Goal: Task Accomplishment & Management: Check status

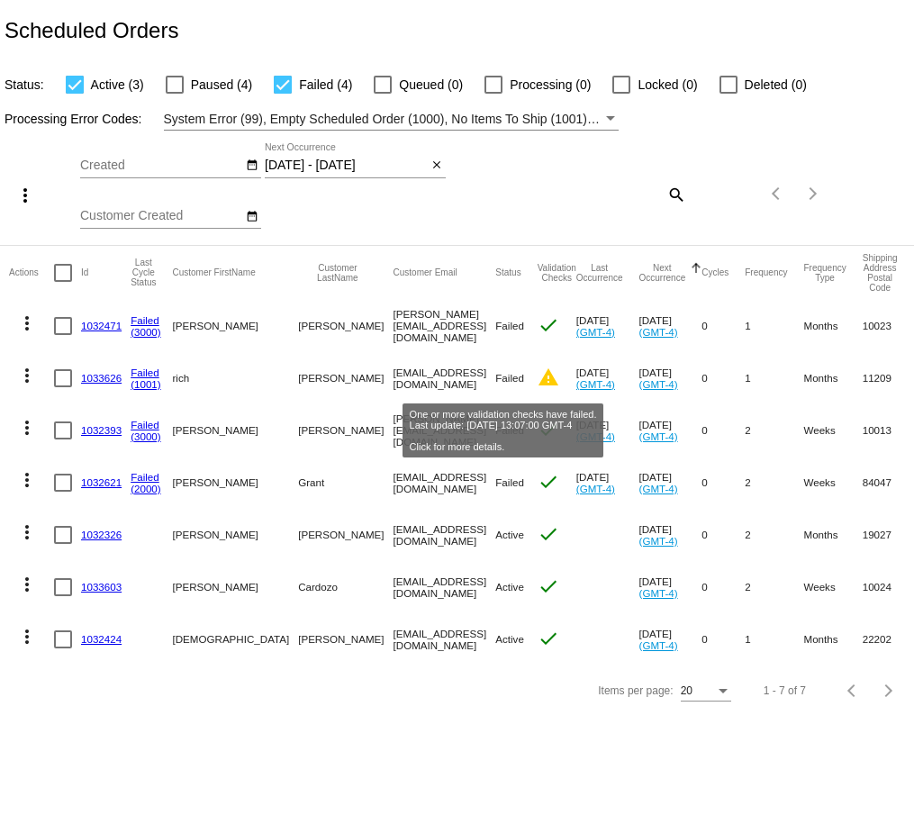
click at [538, 379] on mat-icon "warning" at bounding box center [549, 378] width 22 height 22
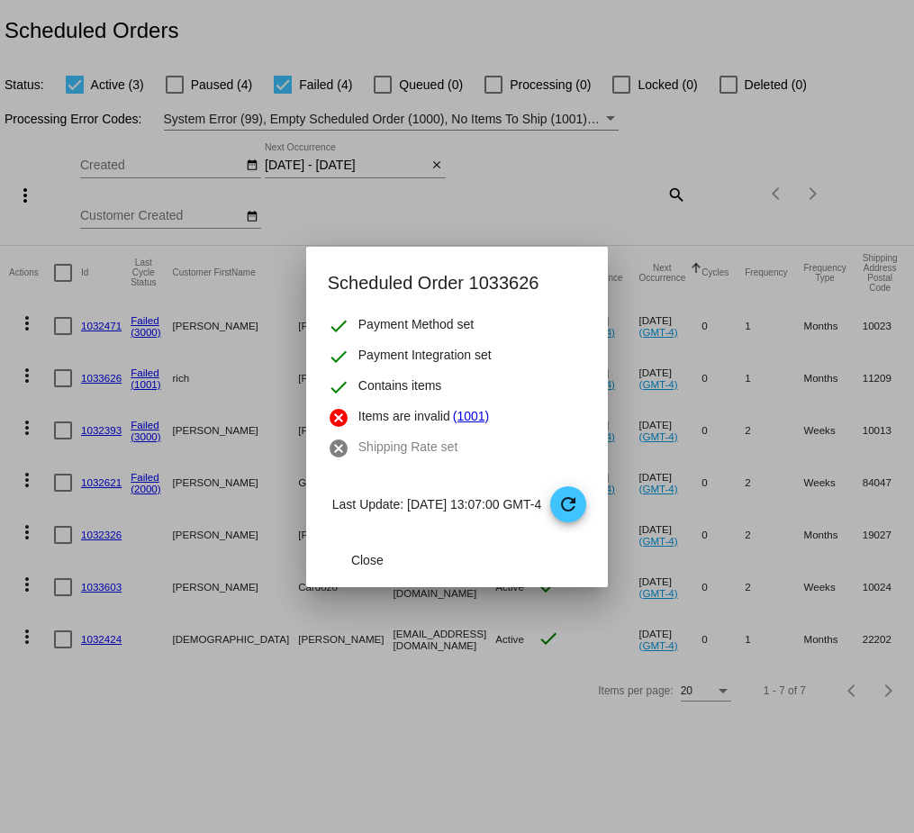
click at [356, 821] on div at bounding box center [457, 416] width 914 height 833
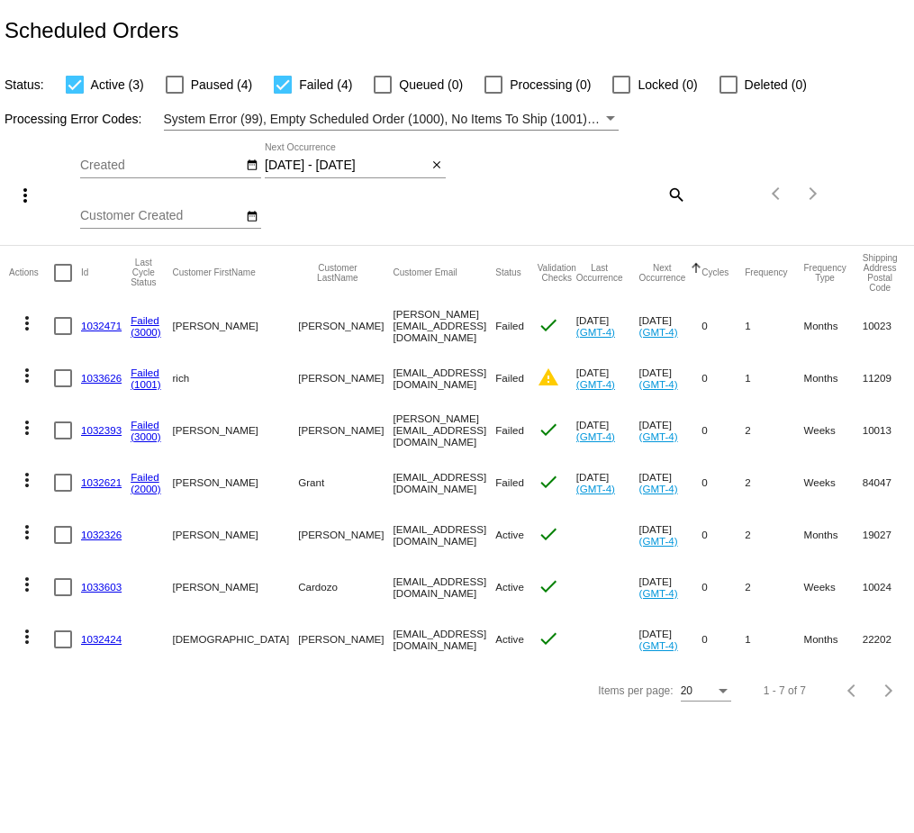
click at [393, 162] on input "09/24/2025 - 09/24/2025" at bounding box center [346, 166] width 162 height 14
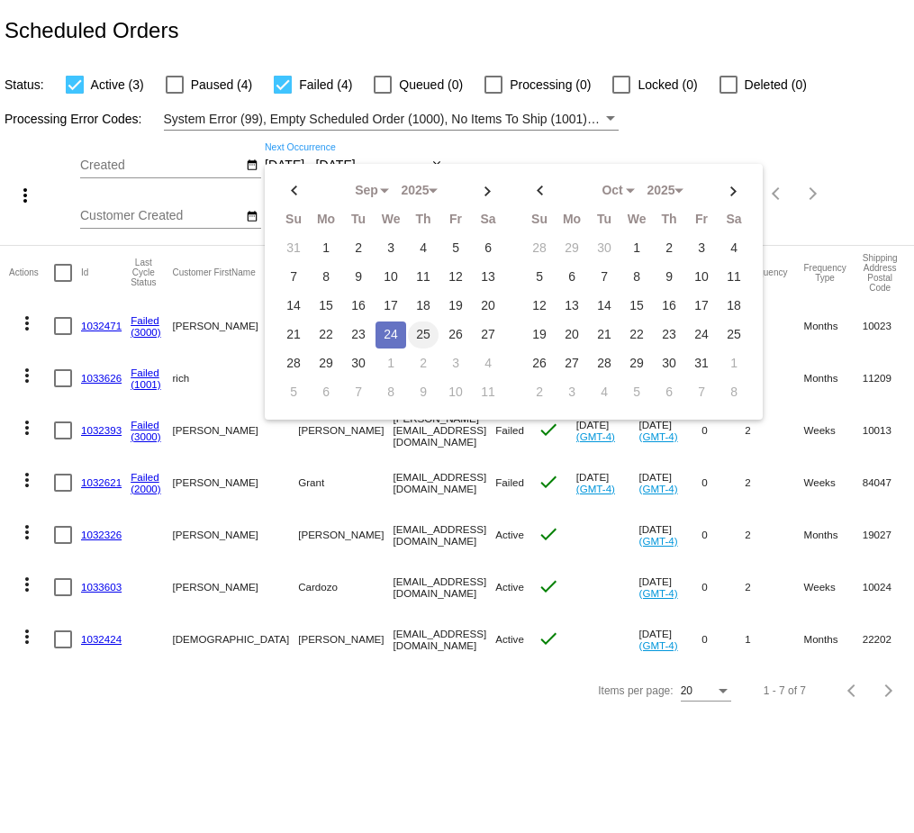
click at [425, 327] on td "25" at bounding box center [423, 335] width 31 height 27
click at [424, 327] on td "25" at bounding box center [423, 335] width 31 height 27
type input "09/25/2025 - 09/25/2025"
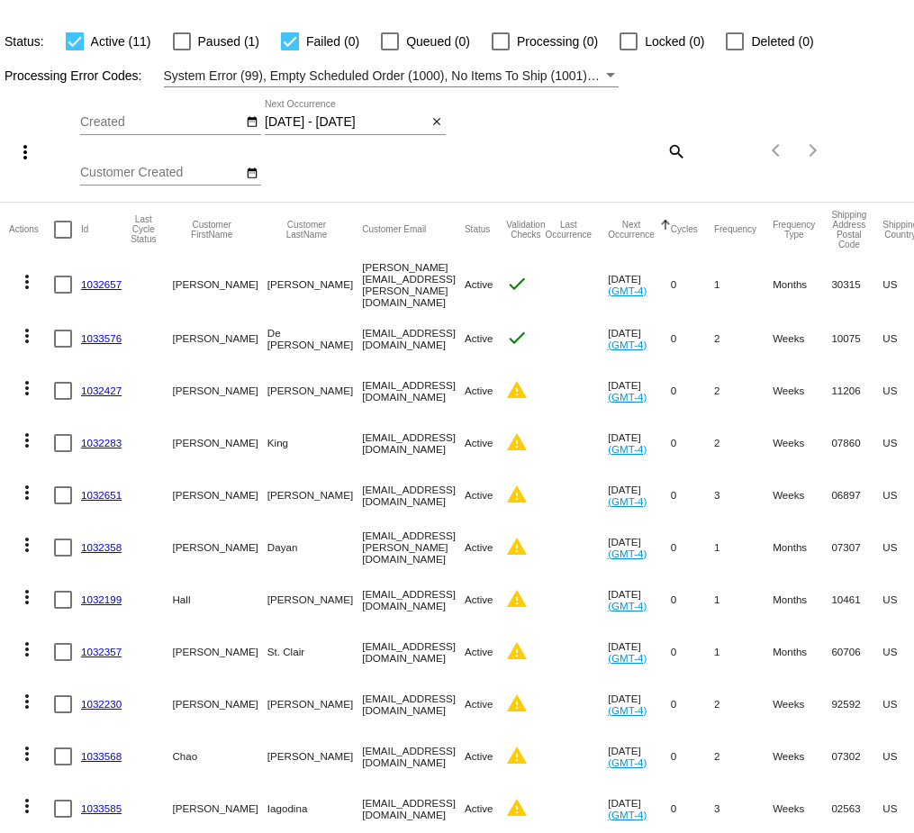
scroll to position [92, 0]
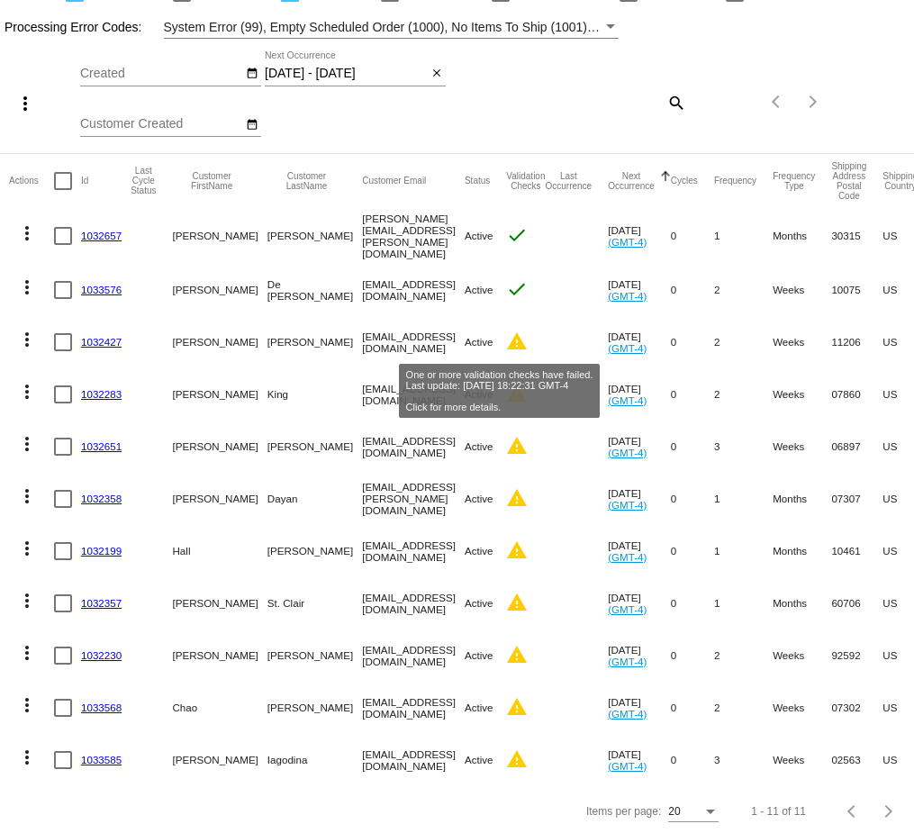
click at [506, 339] on mat-icon "warning" at bounding box center [517, 342] width 22 height 22
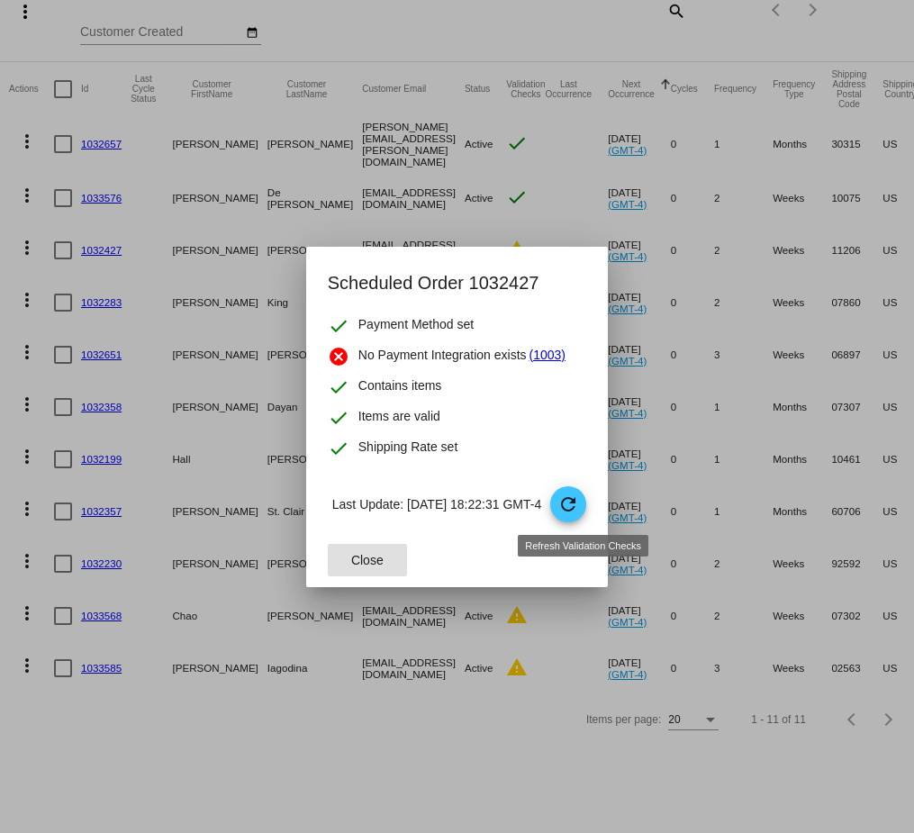
click at [579, 505] on mat-icon "refresh" at bounding box center [569, 505] width 22 height 22
click at [373, 567] on button "Close" at bounding box center [367, 560] width 79 height 32
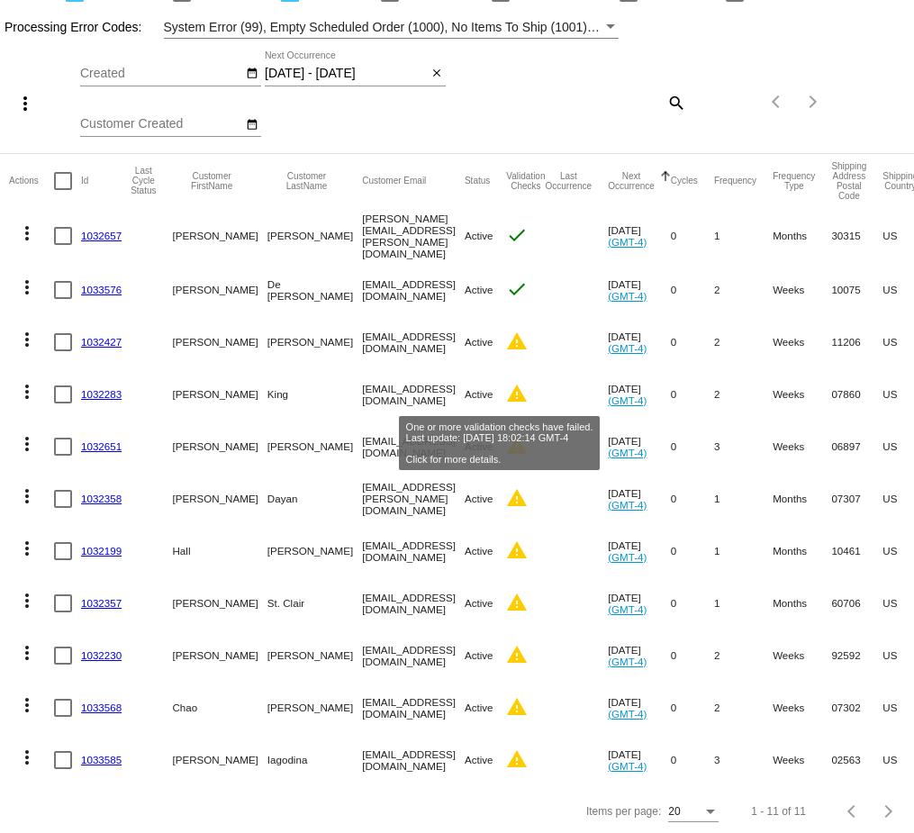
click at [506, 387] on mat-icon "warning" at bounding box center [517, 394] width 22 height 22
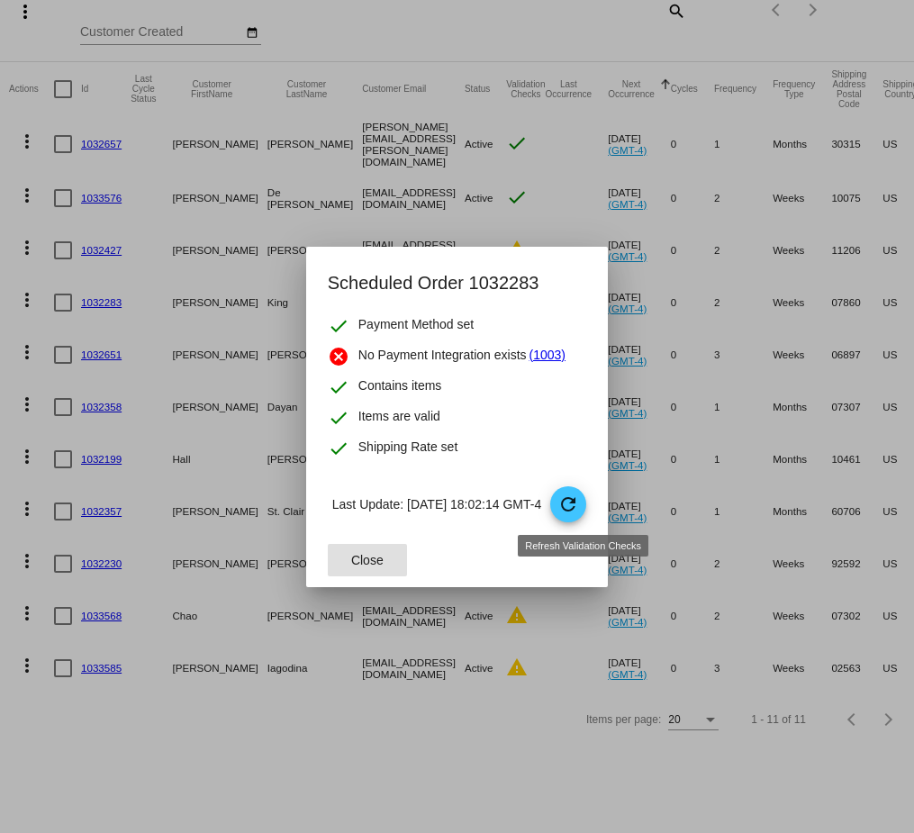
click at [579, 505] on mat-icon "refresh" at bounding box center [569, 505] width 22 height 22
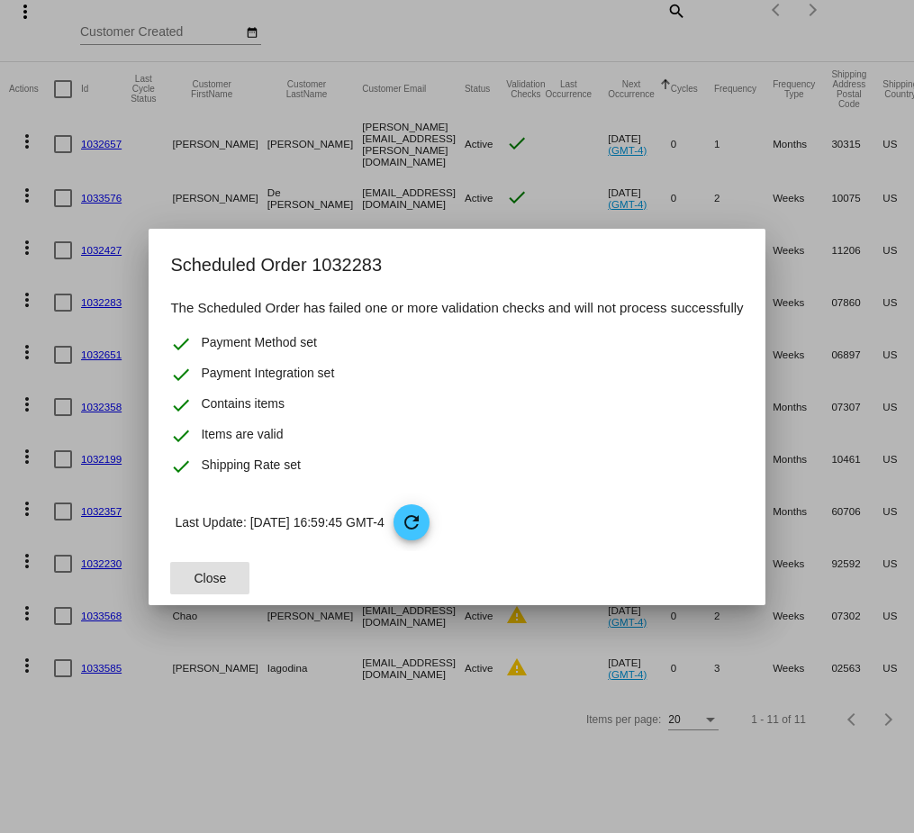
click at [200, 576] on span "Close" at bounding box center [211, 578] width 32 height 14
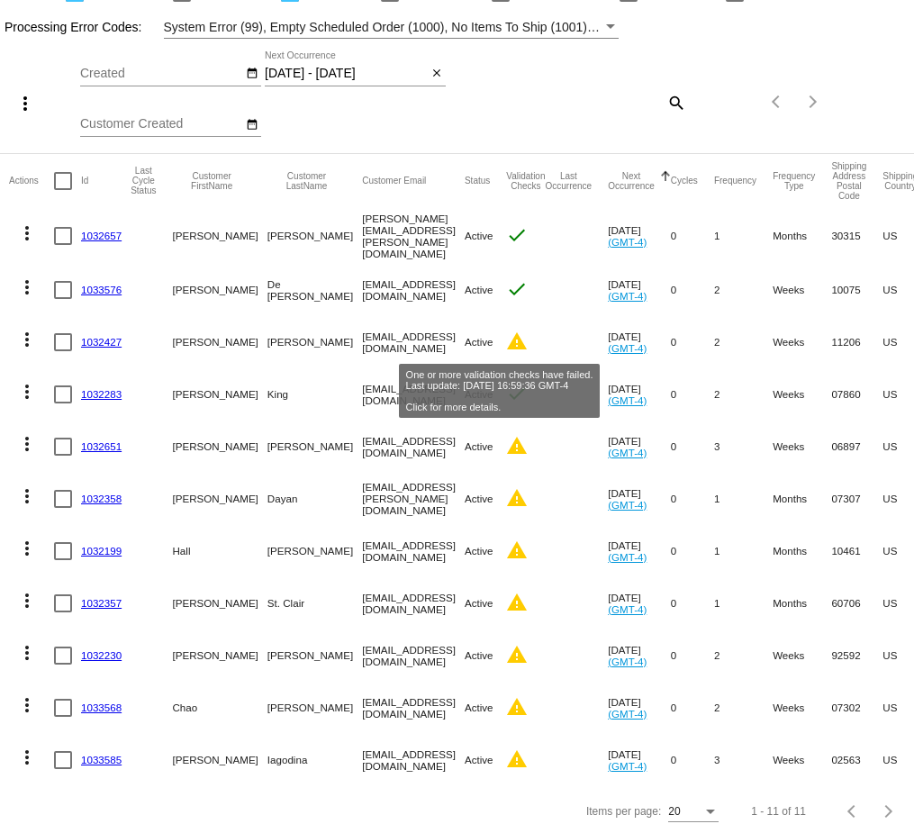
click at [506, 333] on mat-icon "warning" at bounding box center [517, 342] width 22 height 22
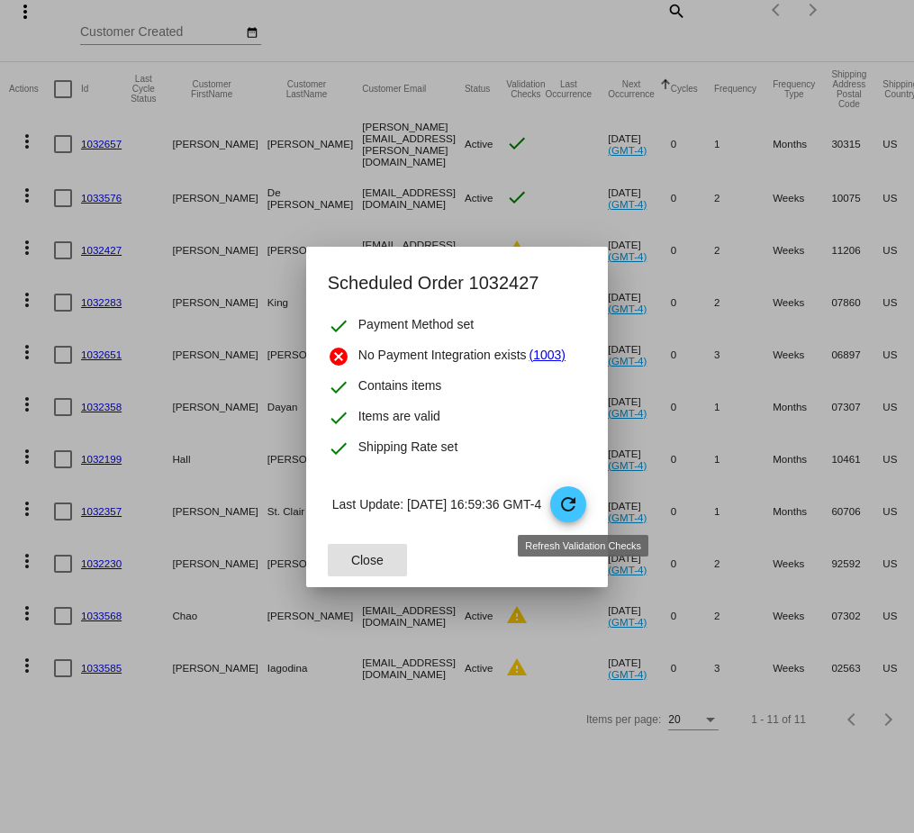
click at [581, 493] on span "refresh" at bounding box center [569, 505] width 38 height 38
click at [367, 568] on button "Close" at bounding box center [367, 560] width 79 height 32
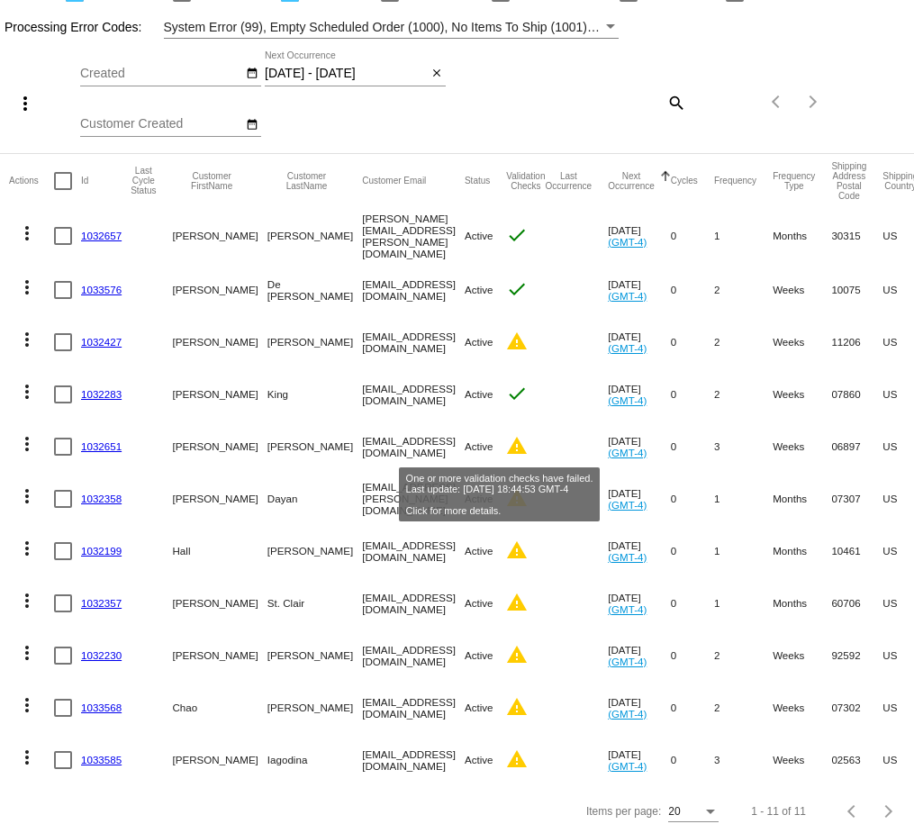
click at [506, 442] on mat-icon "warning" at bounding box center [517, 446] width 22 height 22
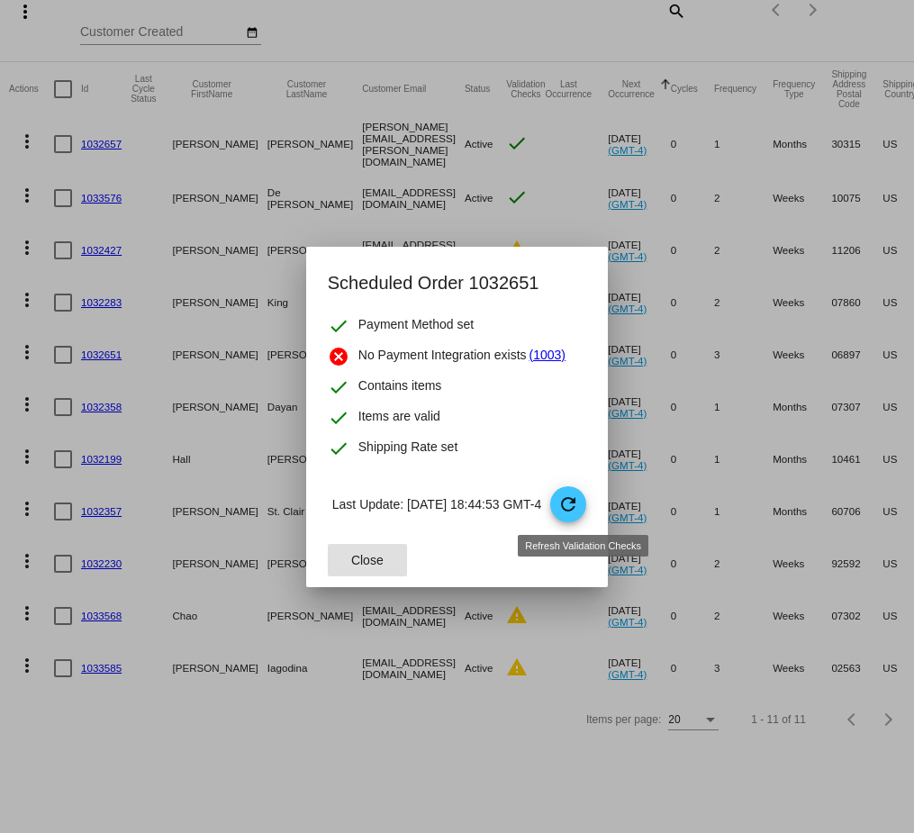
click at [579, 506] on mat-icon "refresh" at bounding box center [569, 505] width 22 height 22
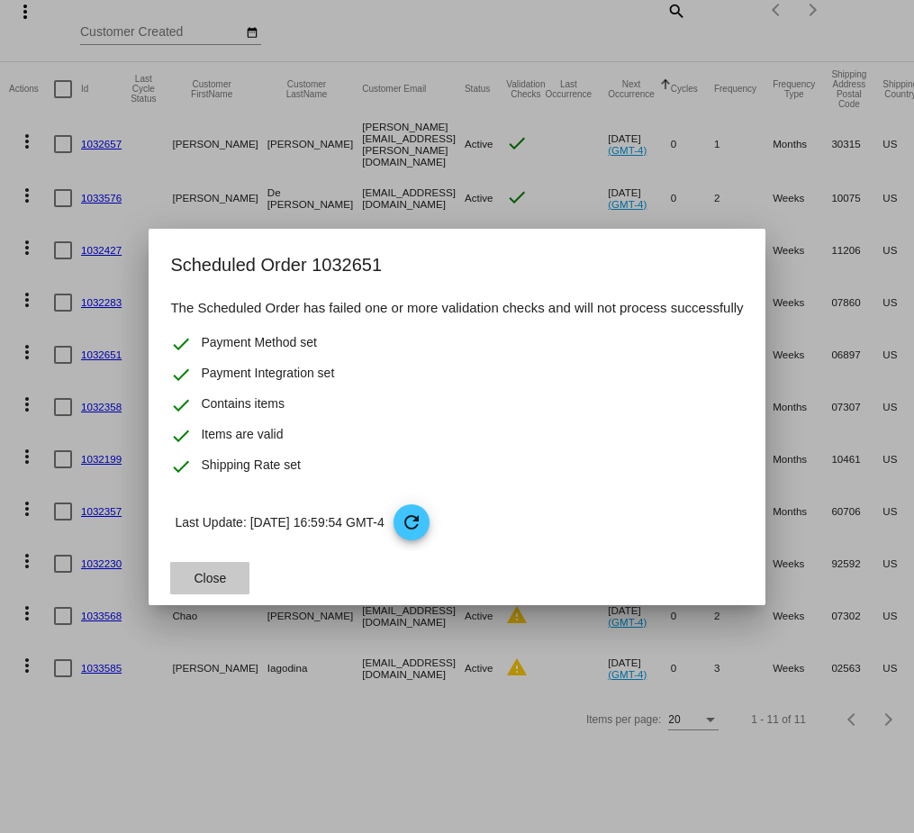
click at [198, 571] on span "Close" at bounding box center [211, 578] width 32 height 14
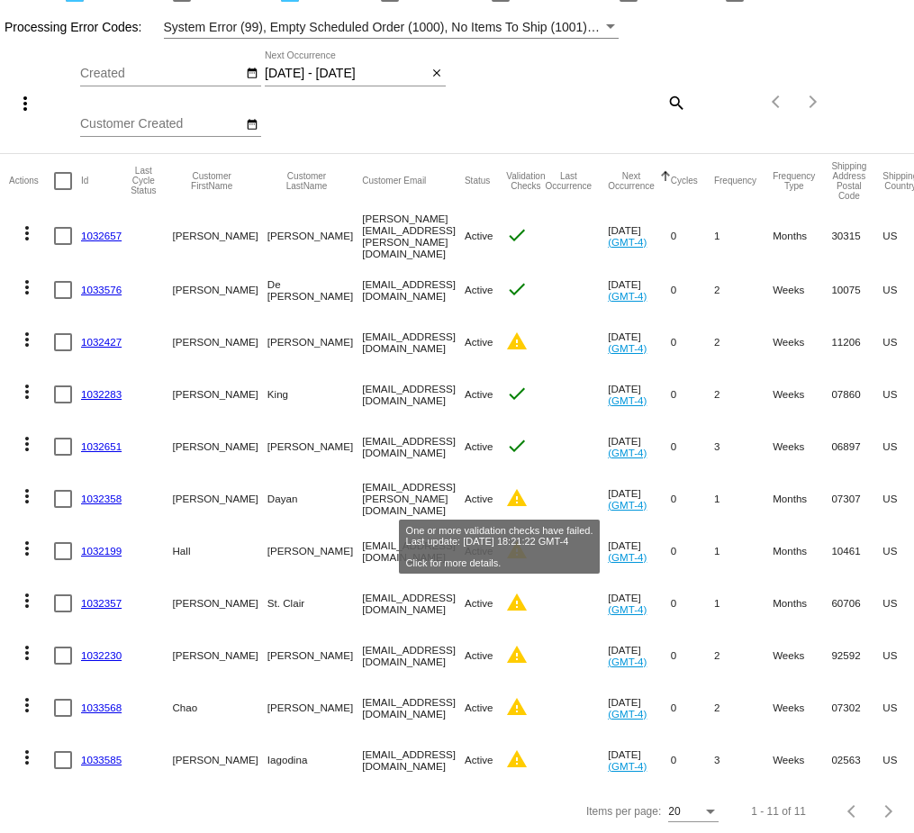
click at [506, 498] on mat-icon "warning" at bounding box center [517, 498] width 22 height 22
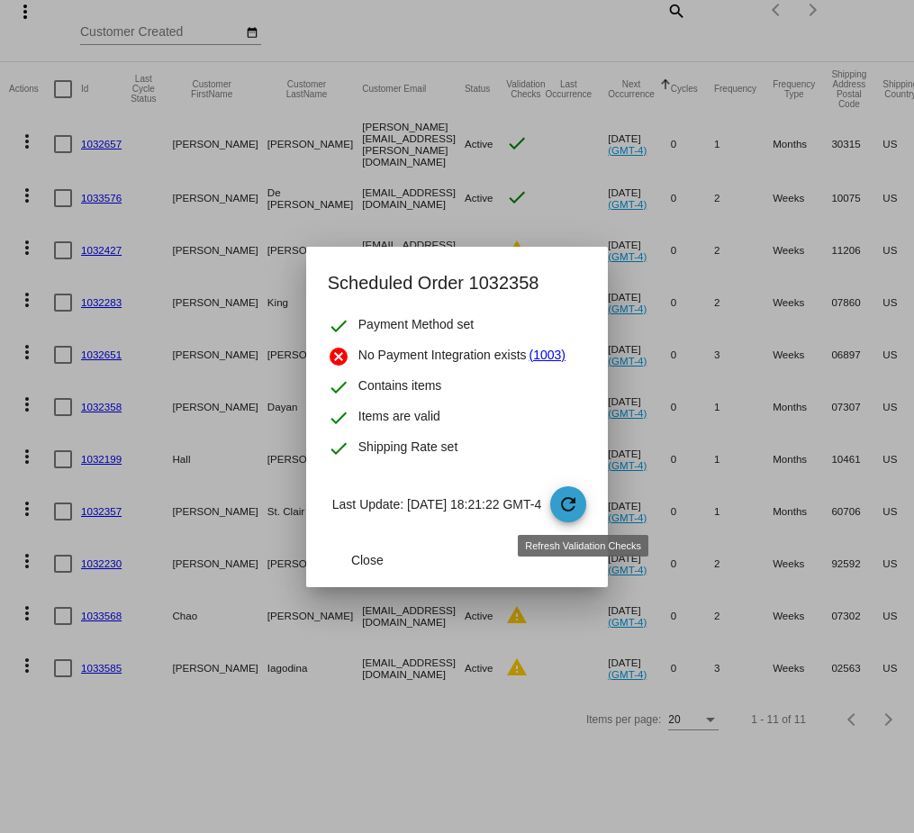
click at [579, 510] on mat-icon "refresh" at bounding box center [569, 505] width 22 height 22
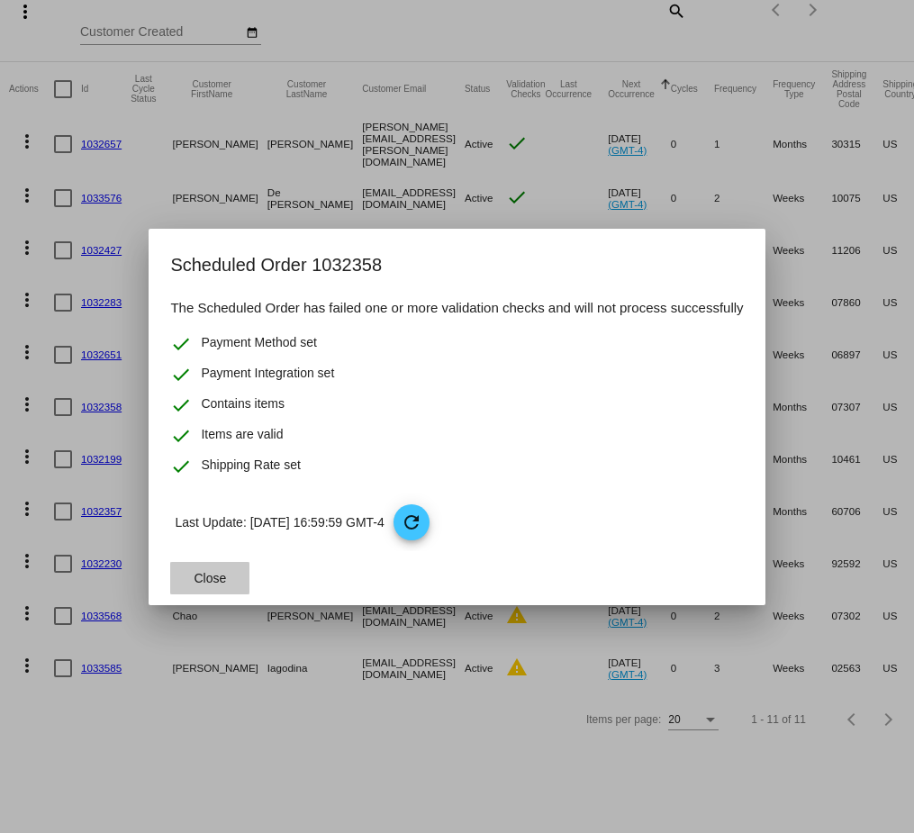
click at [201, 585] on button "Close" at bounding box center [209, 578] width 79 height 32
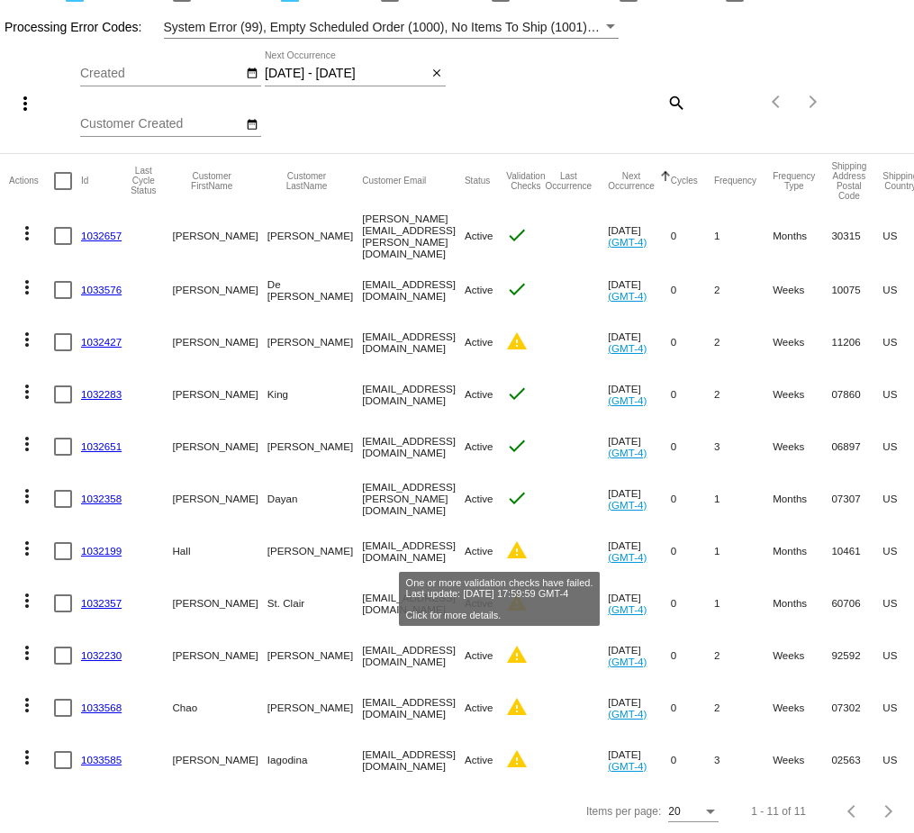
click at [506, 547] on mat-icon "warning" at bounding box center [517, 550] width 22 height 22
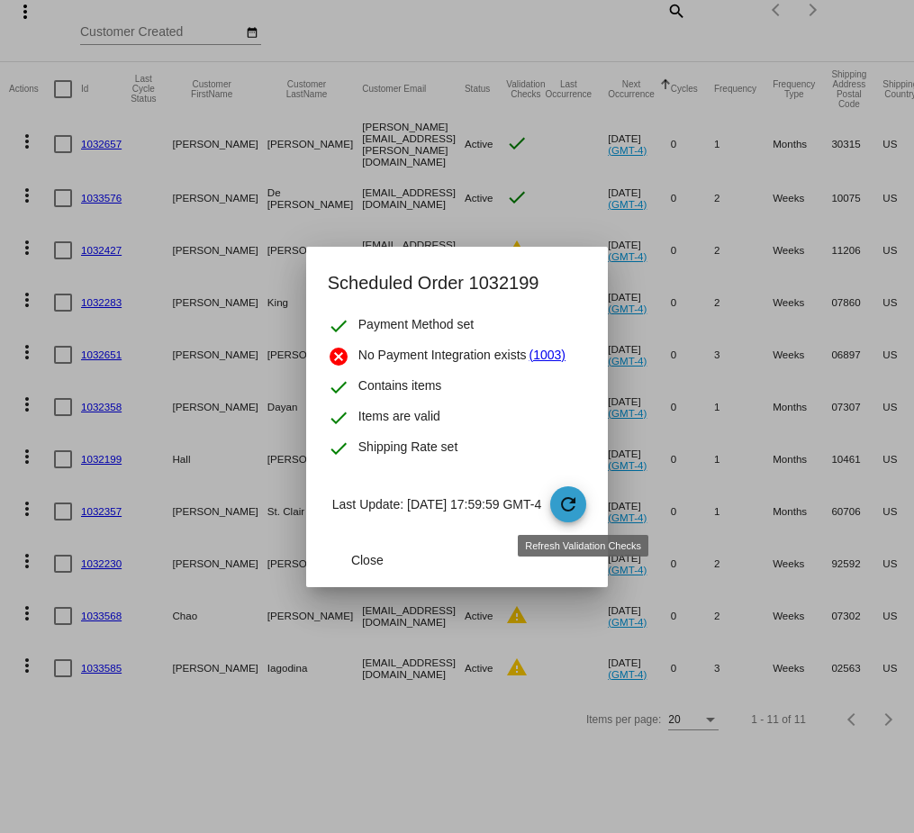
click at [579, 507] on mat-icon "refresh" at bounding box center [569, 505] width 22 height 22
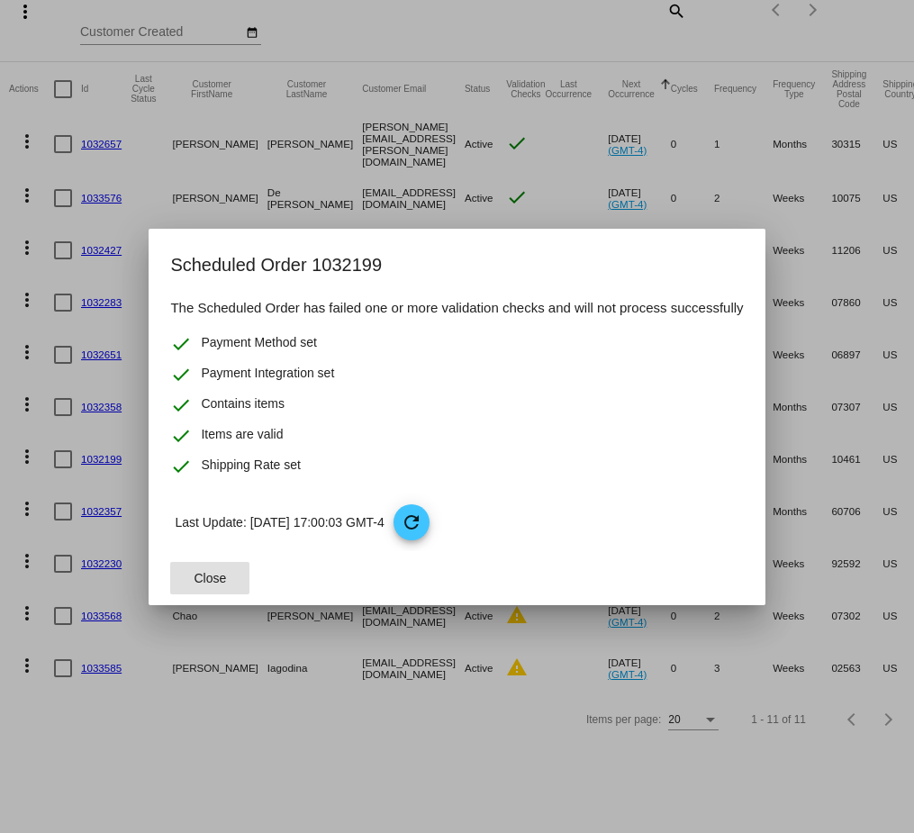
click at [204, 586] on button "Close" at bounding box center [209, 578] width 79 height 32
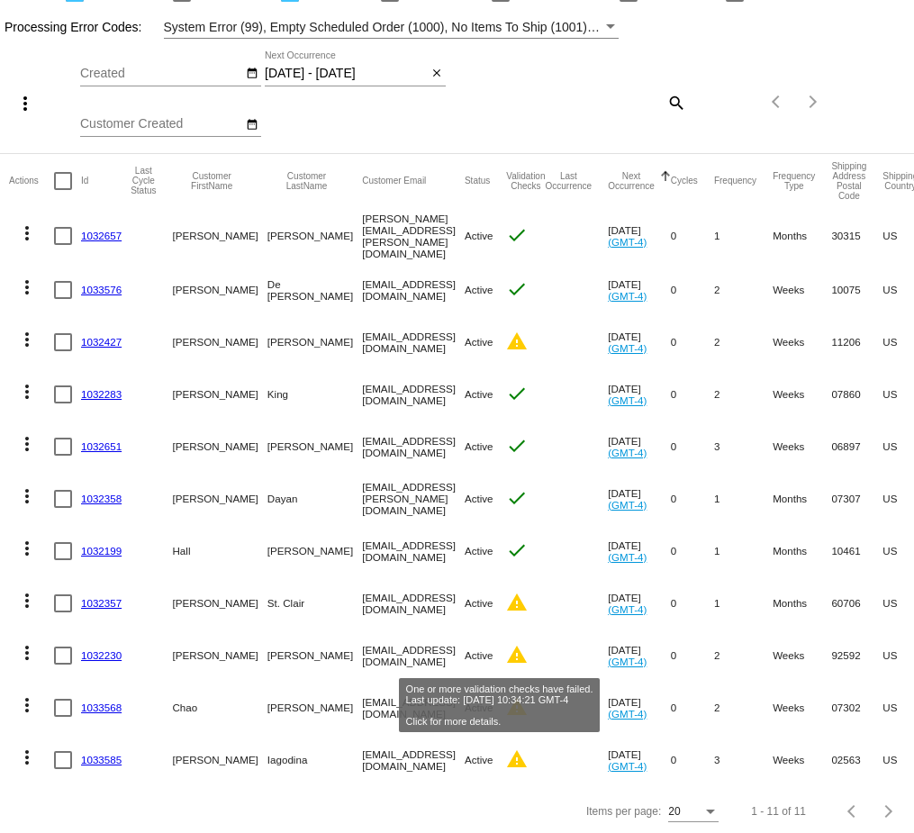
click at [506, 753] on mat-icon "warning" at bounding box center [517, 759] width 22 height 22
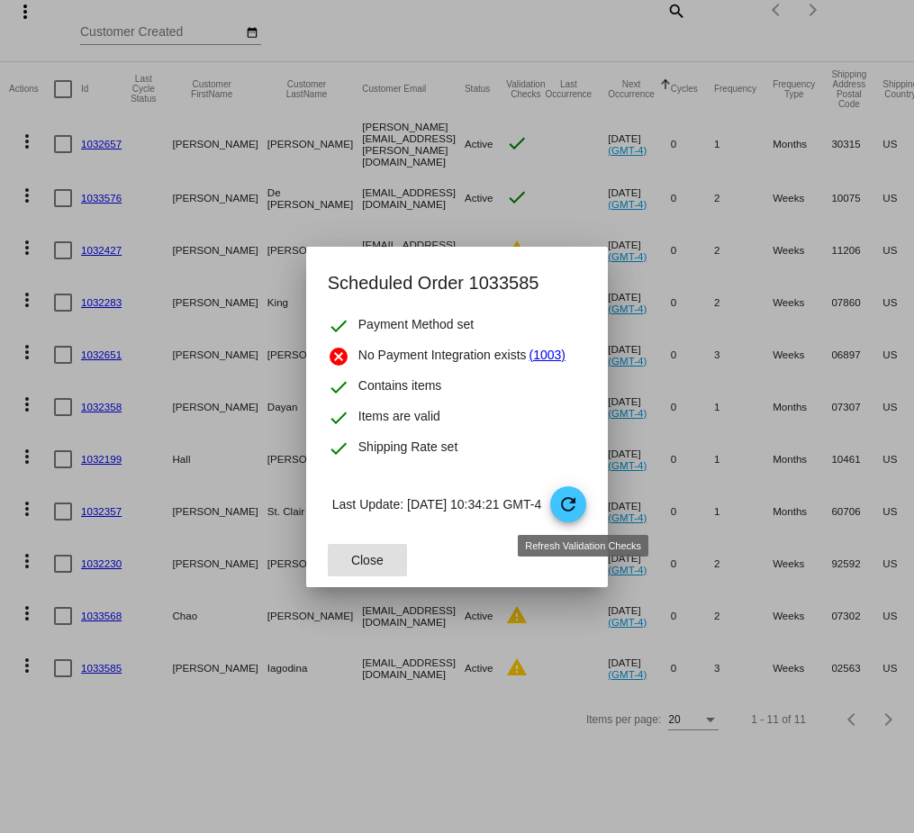
click at [579, 508] on mat-icon "refresh" at bounding box center [569, 505] width 22 height 22
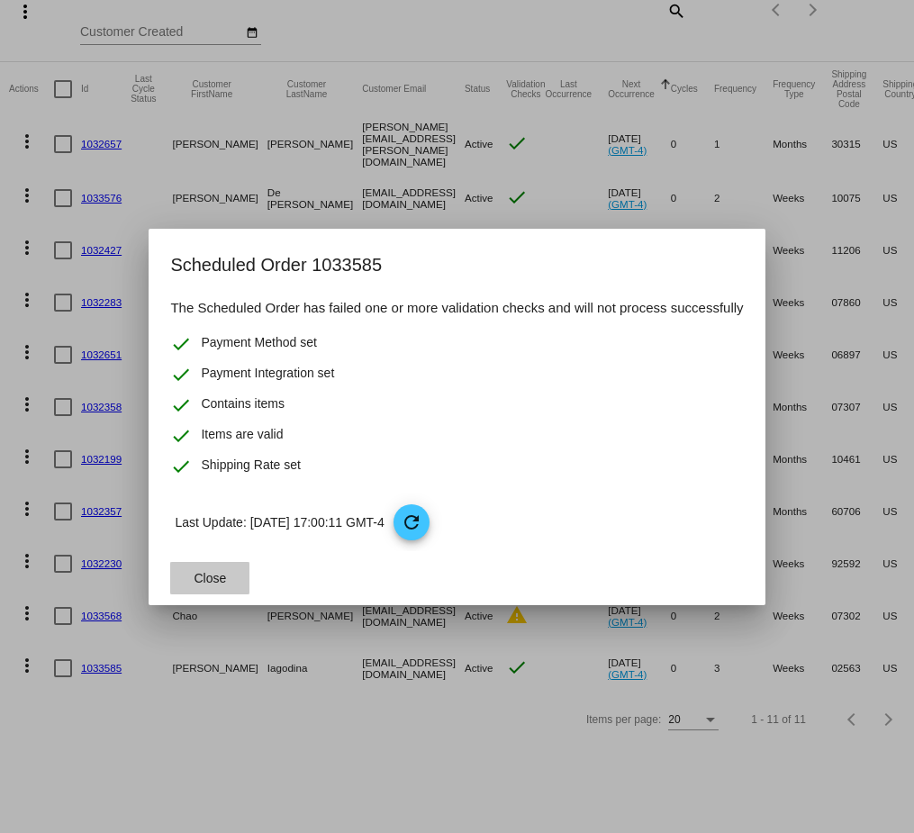
click at [208, 575] on span "Close" at bounding box center [211, 578] width 32 height 14
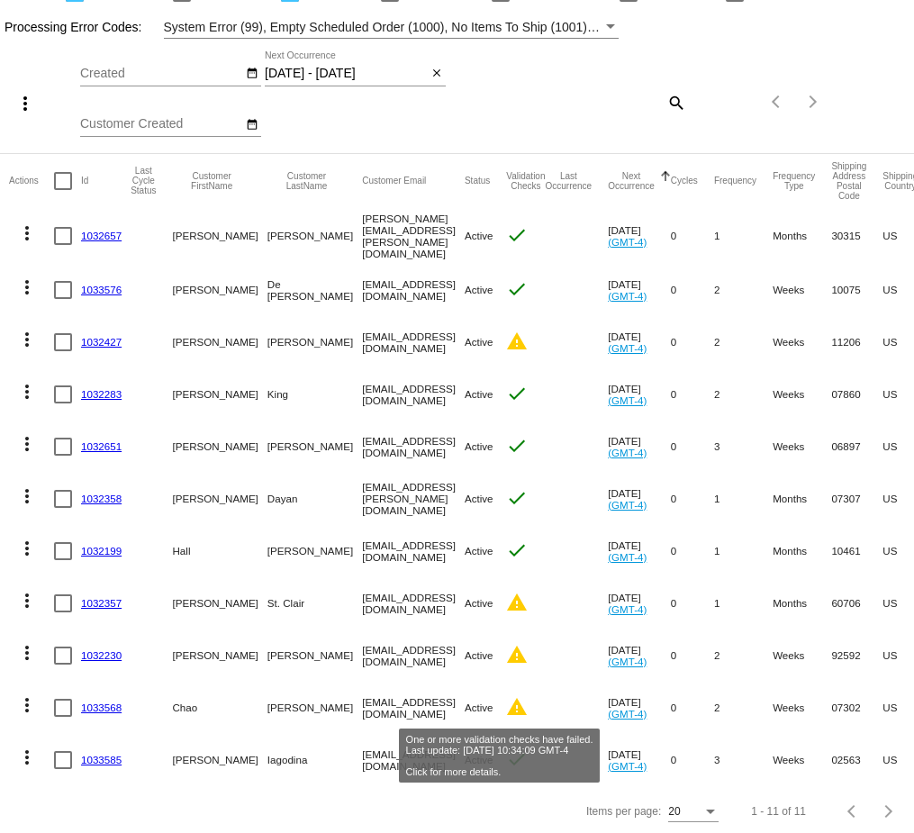
click at [506, 696] on mat-icon "warning" at bounding box center [517, 707] width 22 height 22
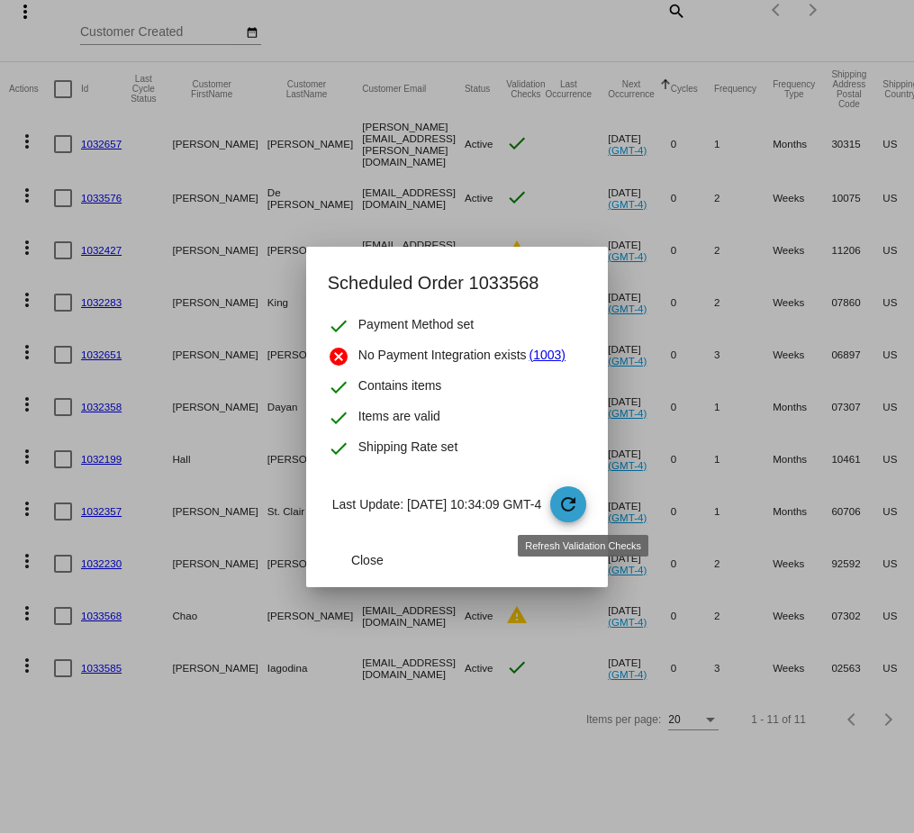
click at [579, 503] on mat-icon "refresh" at bounding box center [569, 505] width 22 height 22
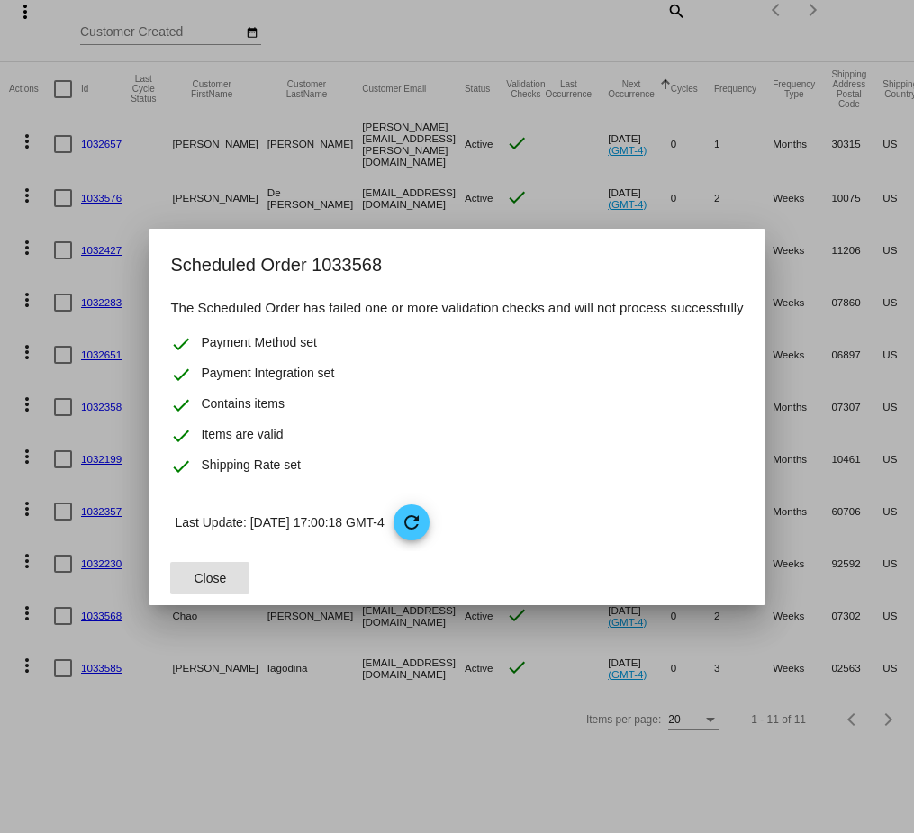
click at [211, 578] on span "Close" at bounding box center [211, 578] width 32 height 14
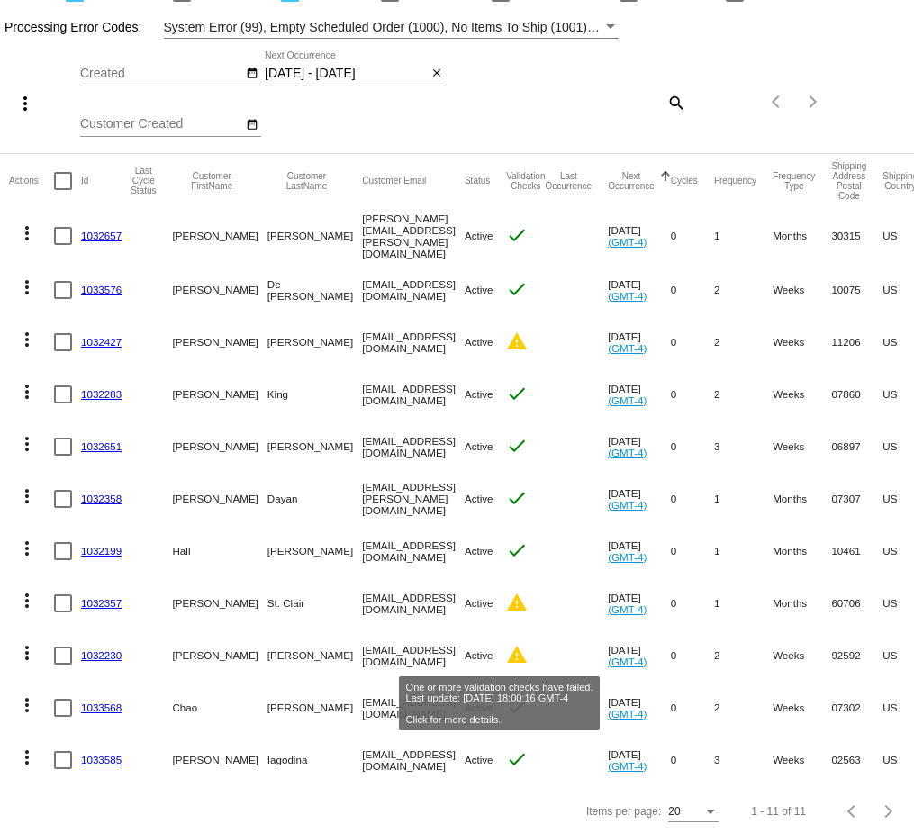
click at [506, 659] on mat-icon "warning" at bounding box center [517, 655] width 22 height 22
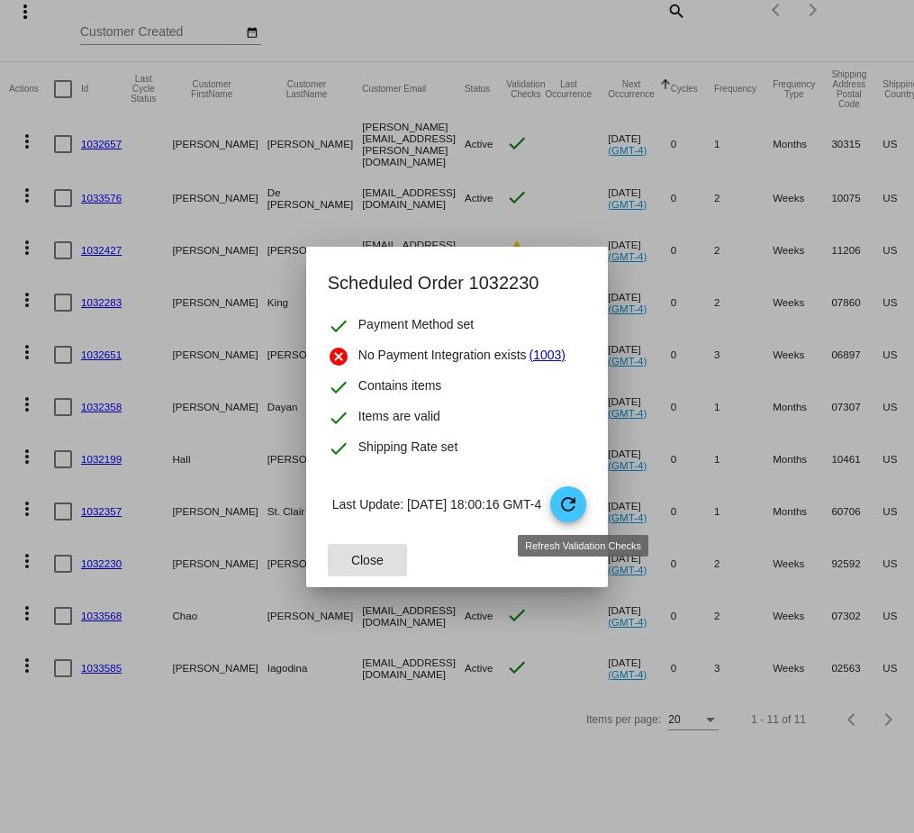
click at [571, 509] on span "refresh" at bounding box center [569, 505] width 38 height 38
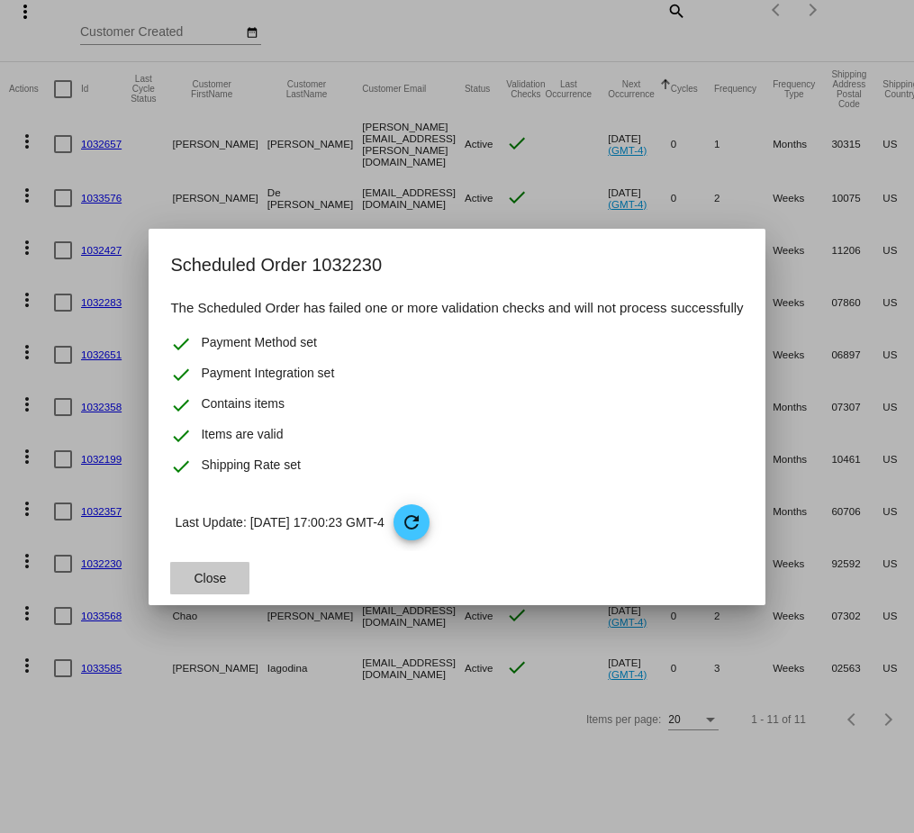
click at [230, 573] on button "Close" at bounding box center [209, 578] width 79 height 32
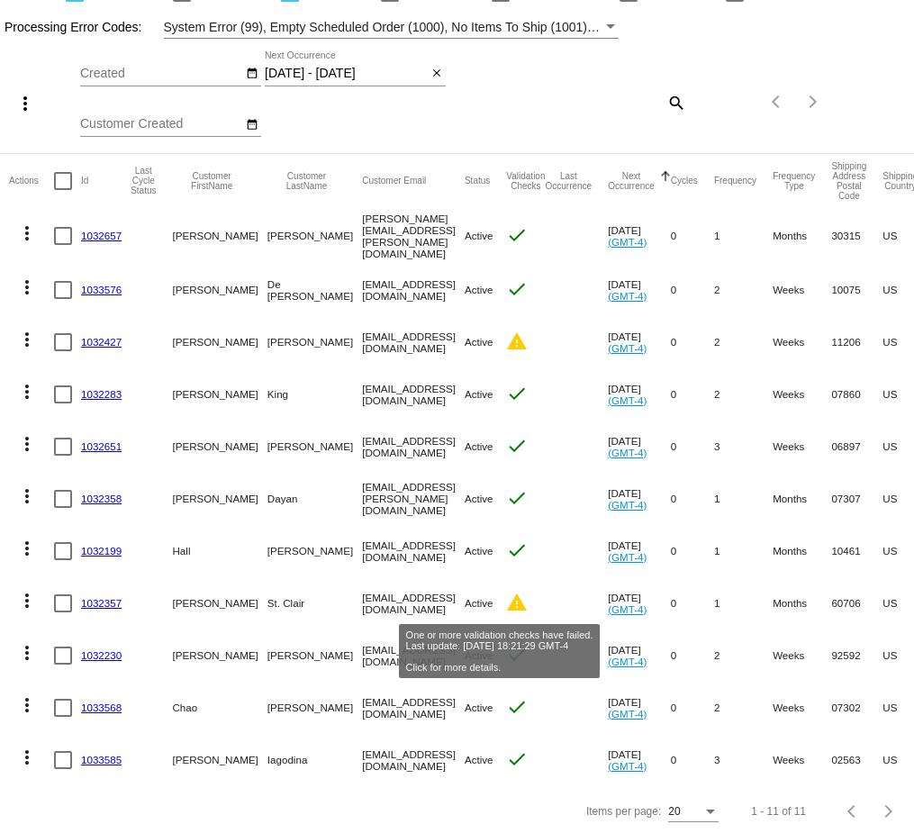
click at [506, 600] on mat-icon "warning" at bounding box center [517, 603] width 22 height 22
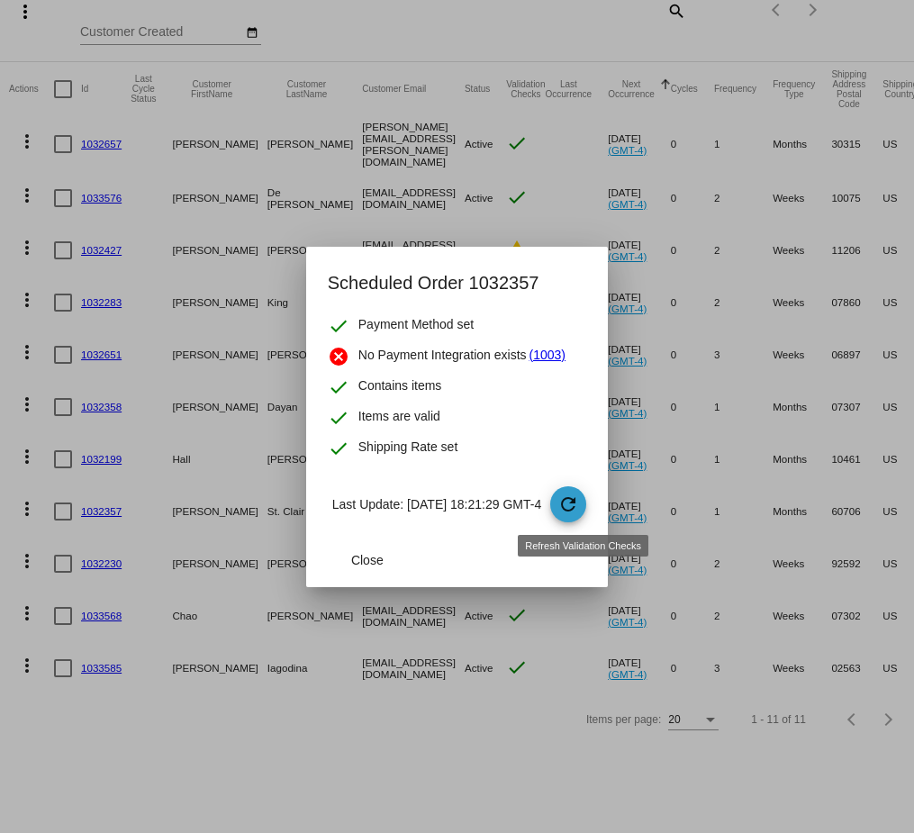
click at [588, 506] on span "refresh" at bounding box center [569, 505] width 38 height 38
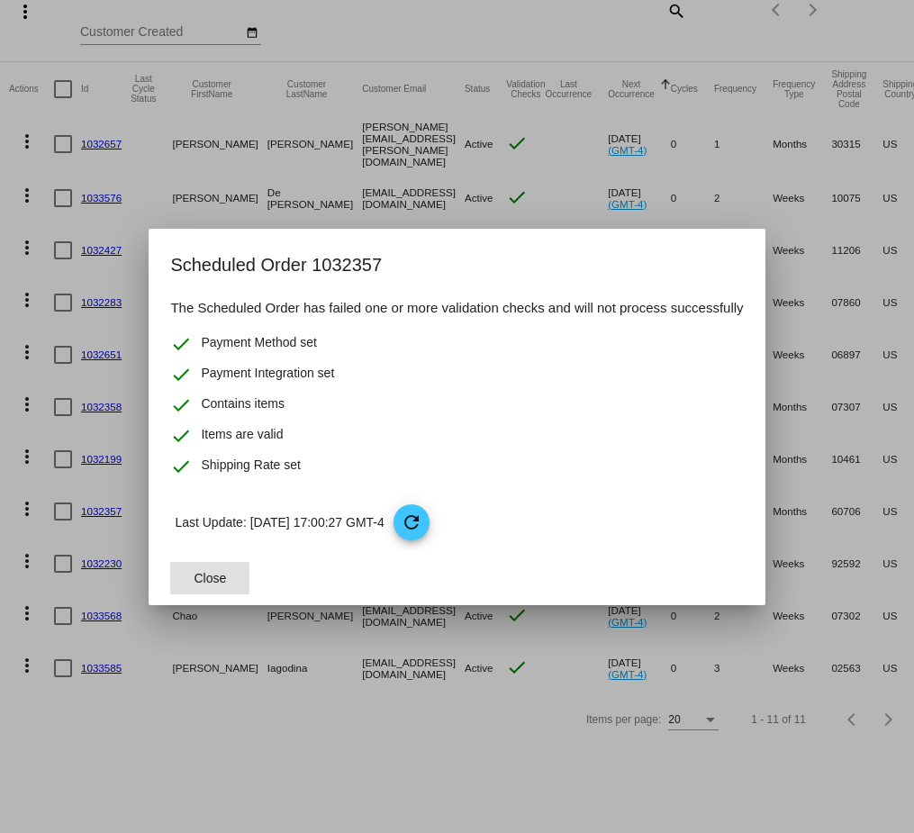
click at [195, 583] on span "Close" at bounding box center [211, 578] width 32 height 14
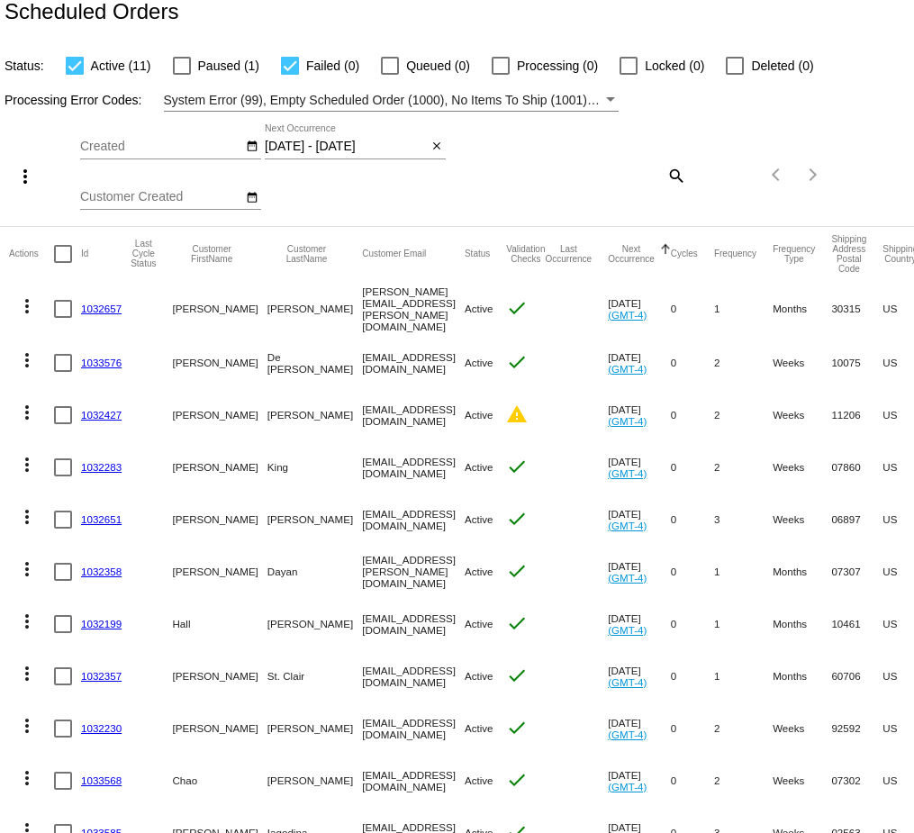
scroll to position [0, 0]
